Goal: Information Seeking & Learning: Learn about a topic

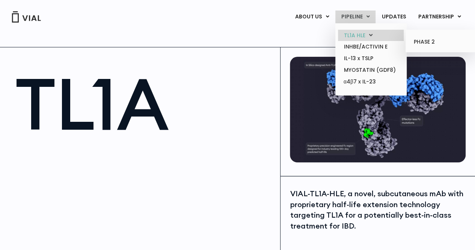
click at [358, 36] on link "TL1A HLE" at bounding box center [371, 36] width 66 height 12
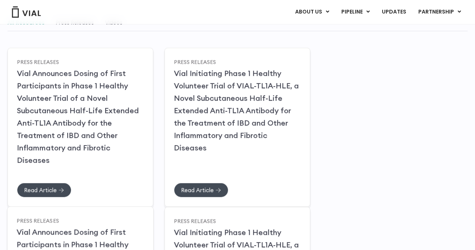
scroll to position [113, 0]
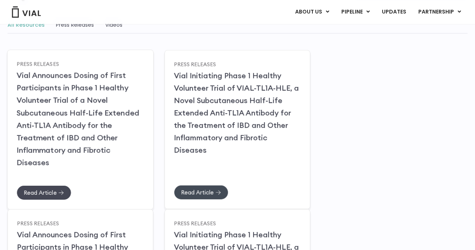
click at [61, 190] on icon at bounding box center [62, 192] width 6 height 5
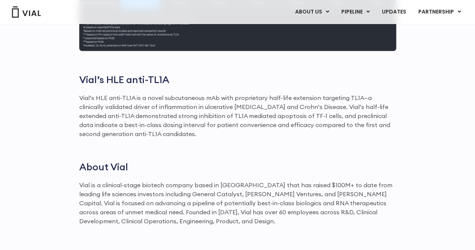
scroll to position [977, 0]
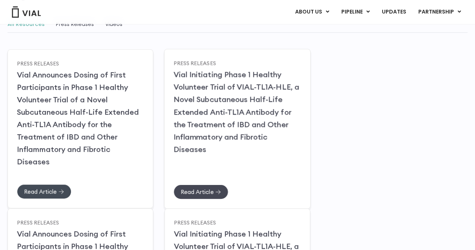
click at [201, 189] on span "Read Article" at bounding box center [197, 192] width 33 height 6
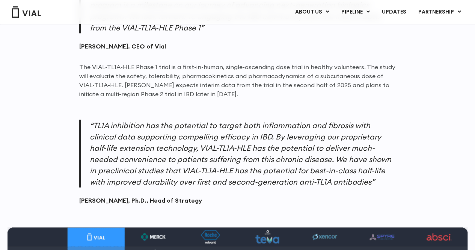
scroll to position [638, 0]
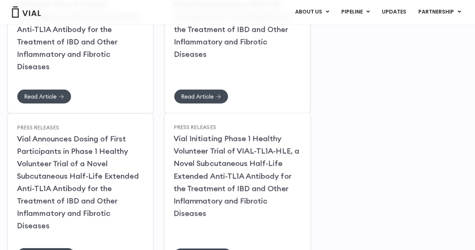
scroll to position [302, 0]
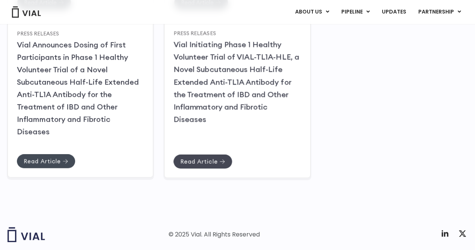
click at [194, 158] on span "Read Article" at bounding box center [199, 161] width 37 height 6
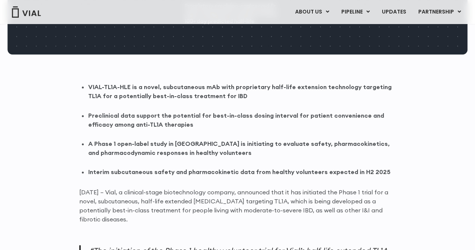
scroll to position [488, 0]
